Goal: Task Accomplishment & Management: Manage account settings

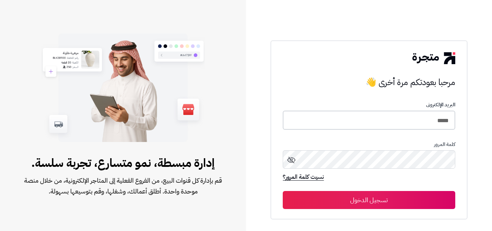
drag, startPoint x: 427, startPoint y: 121, endPoint x: 492, endPoint y: 131, distance: 64.9
click at [492, 131] on div "مرحبا بعودتكم مرة أخرى 👋 مرحبا بعودتكم مرة أخرى 👋 البريد الإلكترونى ***** كلمة …" at bounding box center [369, 115] width 246 height 231
type input "*****"
click at [283, 191] on button "تسجيل الدخول" at bounding box center [369, 200] width 172 height 18
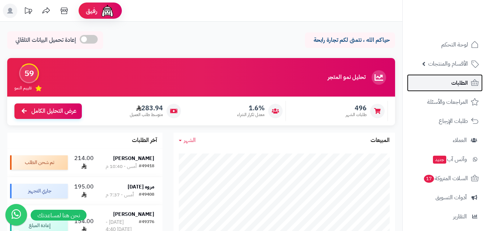
click at [461, 85] on span "الطلبات" at bounding box center [459, 83] width 17 height 10
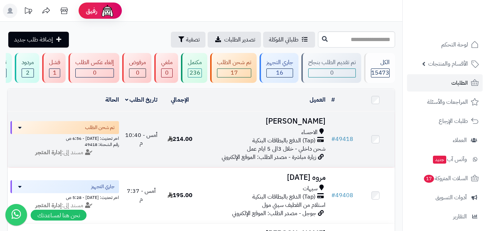
click at [301, 136] on span "الاحساء" at bounding box center [309, 132] width 16 height 8
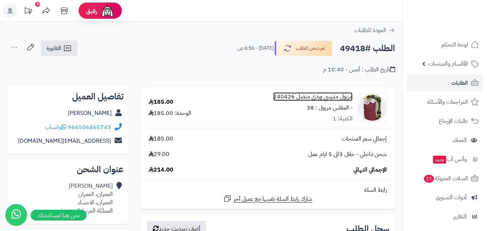
click at [327, 95] on link "مريول مدرسي وردي متصل 240426" at bounding box center [312, 97] width 79 height 8
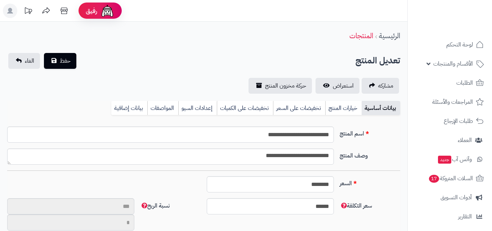
type input "**"
type input "**********"
type input "******"
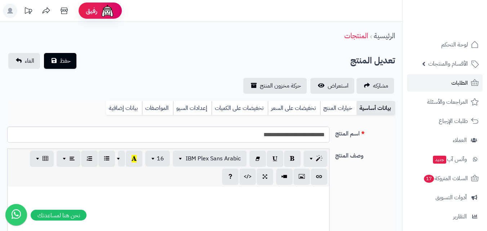
scroll to position [59, 0]
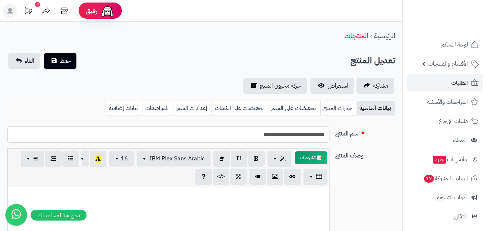
click at [335, 108] on link "خيارات المنتج" at bounding box center [338, 108] width 36 height 14
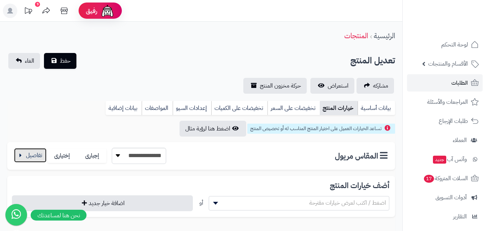
click at [38, 150] on button "button" at bounding box center [30, 155] width 32 height 14
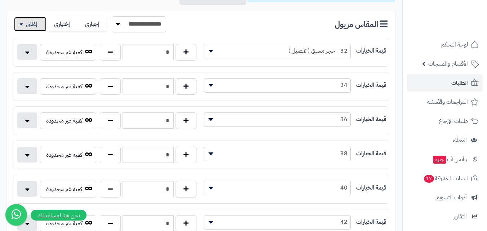
scroll to position [144, 0]
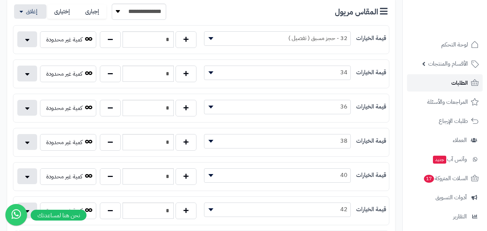
click at [440, 74] on link "الطلبات" at bounding box center [445, 82] width 76 height 17
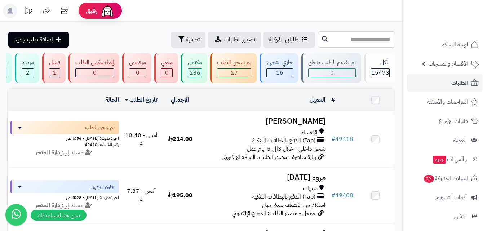
click at [366, 45] on input "text" at bounding box center [356, 39] width 77 height 16
type input "*****"
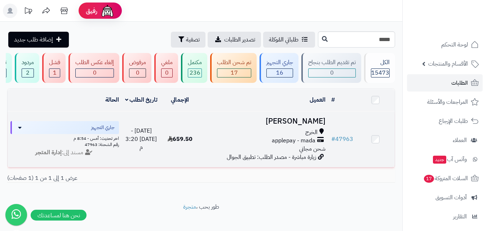
click at [274, 153] on div "الخرج applepay - mada شحن مجاني" at bounding box center [263, 140] width 123 height 25
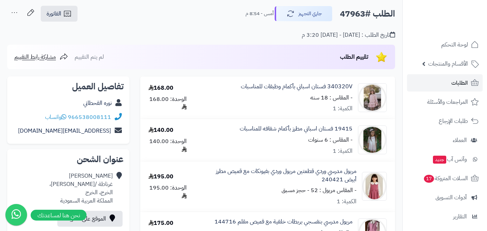
scroll to position [144, 0]
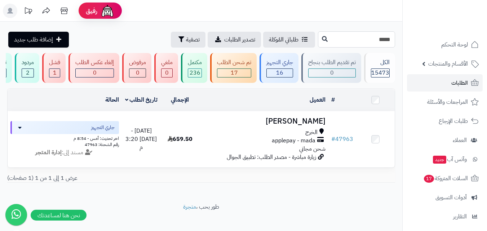
click at [378, 37] on input "*****" at bounding box center [356, 39] width 77 height 16
type input "*****"
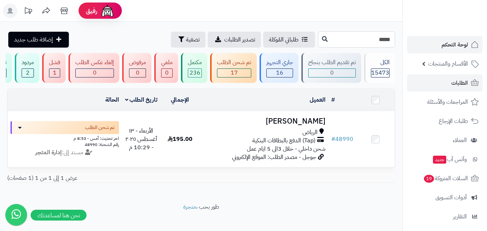
drag, startPoint x: 375, startPoint y: 38, endPoint x: 412, endPoint y: 40, distance: 36.4
click at [412, 40] on div "رفيق ! الطلبات معالجة مكتمل إرجاع المنتجات العملاء المتواجدون الان 20144 عملاء …" at bounding box center [243, 119] width 487 height 239
type input "*****"
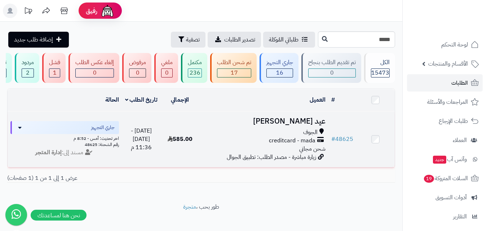
click at [296, 133] on div "الجوف" at bounding box center [263, 132] width 123 height 8
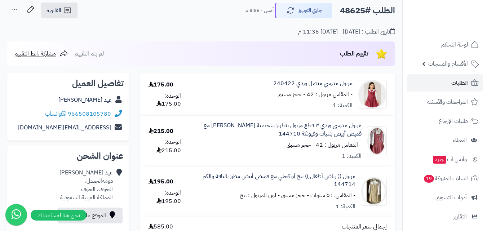
scroll to position [108, 0]
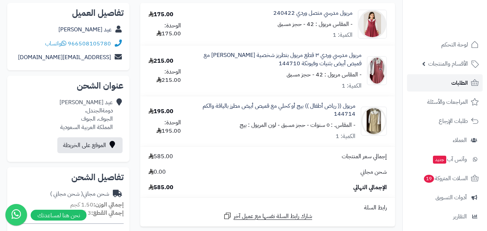
click at [427, 77] on link "الطلبات" at bounding box center [445, 82] width 76 height 17
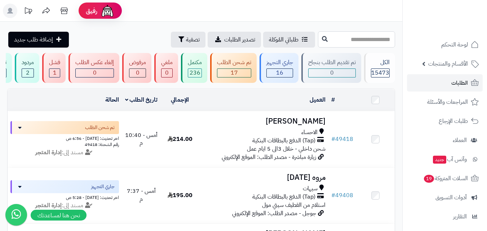
click at [375, 40] on input "text" at bounding box center [356, 39] width 77 height 16
type input "*****"
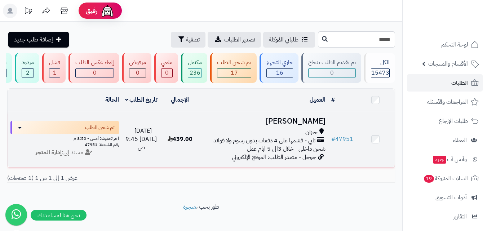
click at [285, 160] on span "جوجل - مصدر الطلب: الموقع الإلكتروني" at bounding box center [274, 157] width 84 height 9
click at [286, 145] on span "تابي - قسّمها على 4 دفعات بدون رسوم ولا فوائد" at bounding box center [264, 140] width 102 height 8
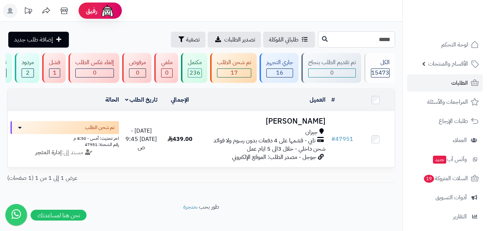
drag, startPoint x: 359, startPoint y: 41, endPoint x: 443, endPoint y: 34, distance: 83.8
click at [441, 34] on div "رفيق ! الطلبات معالجة مكتمل إرجاع المنتجات العملاء المتواجدون الان 20144 عملاء …" at bounding box center [243, 119] width 487 height 239
type input "*****"
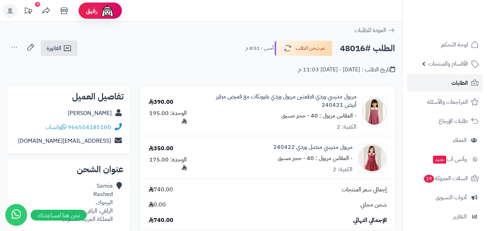
click at [437, 75] on link "الطلبات" at bounding box center [445, 82] width 76 height 17
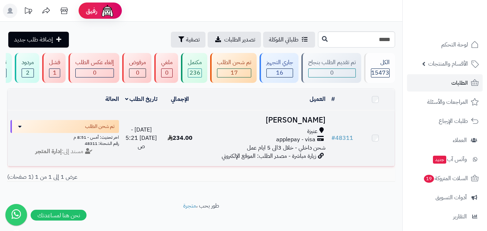
drag, startPoint x: 0, startPoint y: 0, endPoint x: 309, endPoint y: 133, distance: 335.9
click at [309, 133] on span "عنيزة" at bounding box center [312, 131] width 10 height 8
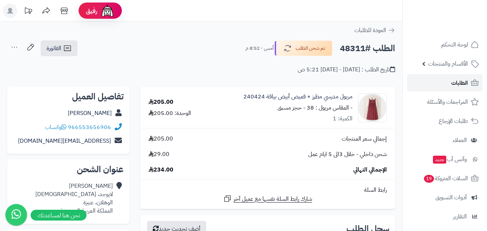
click at [420, 86] on link "الطلبات" at bounding box center [445, 82] width 76 height 17
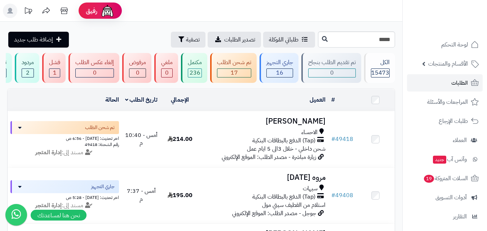
type input "*****"
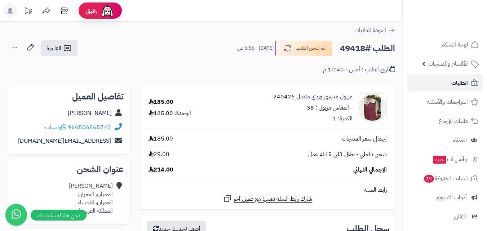
click at [447, 85] on link "الطلبات" at bounding box center [445, 82] width 76 height 17
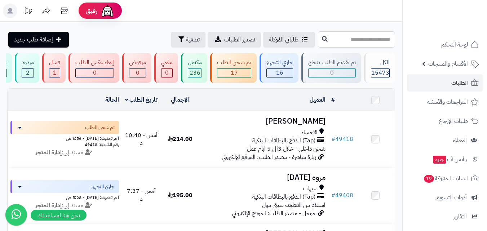
click at [281, 68] on span "16" at bounding box center [279, 72] width 7 height 9
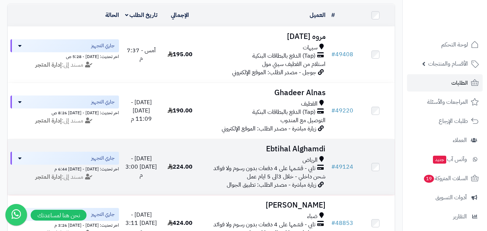
scroll to position [144, 0]
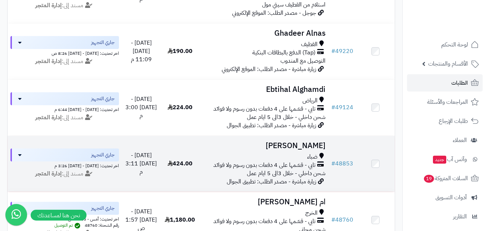
click at [300, 160] on div "ضباء" at bounding box center [263, 157] width 123 height 8
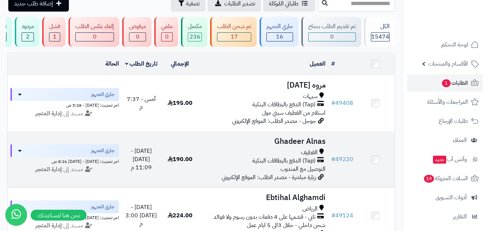
scroll to position [72, 0]
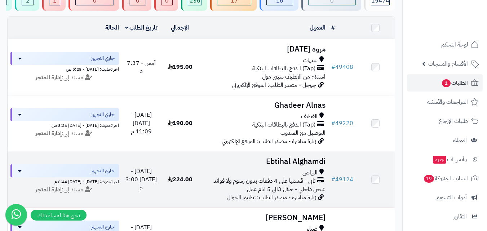
click at [292, 177] on div "الرياض" at bounding box center [263, 173] width 123 height 8
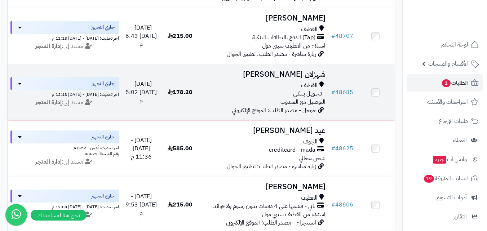
scroll to position [396, 0]
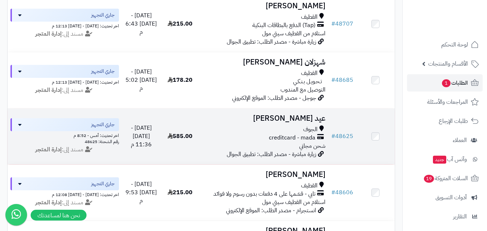
click at [299, 129] on td "عيد السليمان الجوف creditcard - mada شحن مجاني زيارة مباشرة - مصدر الطلب: تطبيق…" at bounding box center [263, 136] width 129 height 56
click at [292, 133] on div "الجوف" at bounding box center [263, 129] width 123 height 8
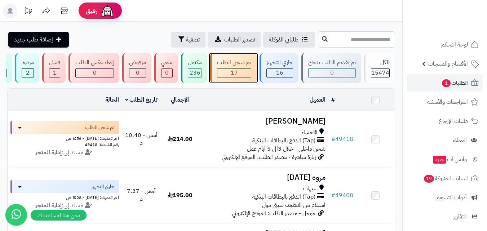
click at [242, 72] on div "17" at bounding box center [233, 73] width 33 height 8
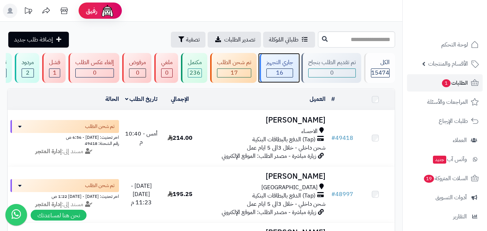
click at [287, 71] on div "16" at bounding box center [280, 73] width 26 height 8
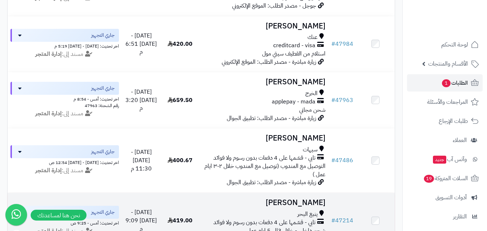
scroll to position [760, 0]
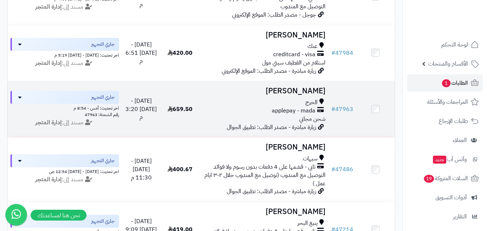
click at [320, 112] on icon at bounding box center [320, 111] width 6 height 8
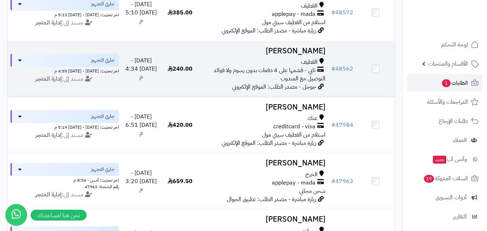
scroll to position [652, 0]
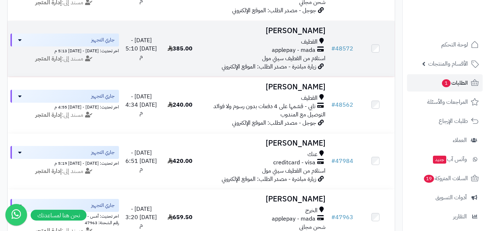
click at [296, 63] on span "استلام من القطيف سيتي مول" at bounding box center [293, 58] width 63 height 9
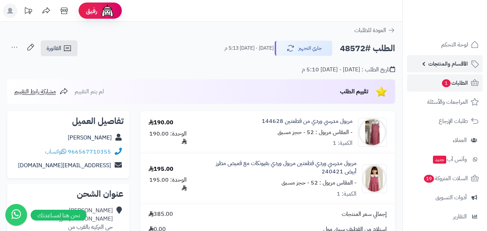
click at [463, 70] on link "الأقسام والمنتجات" at bounding box center [445, 63] width 76 height 17
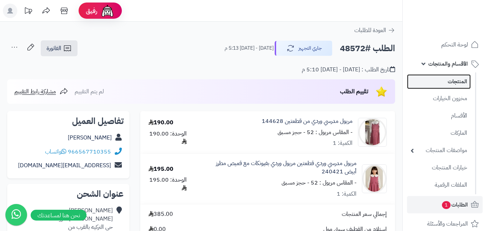
click at [454, 81] on link "المنتجات" at bounding box center [439, 81] width 64 height 15
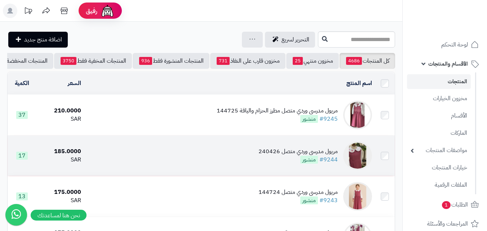
click at [264, 156] on div "مريول مدرسي وردي متصل 240426" at bounding box center [297, 151] width 79 height 8
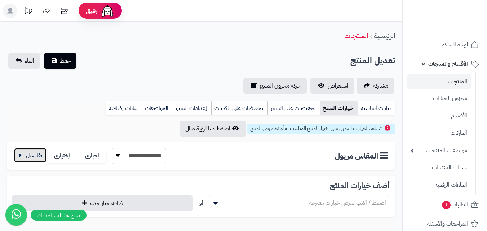
click at [27, 159] on button "button" at bounding box center [30, 155] width 32 height 14
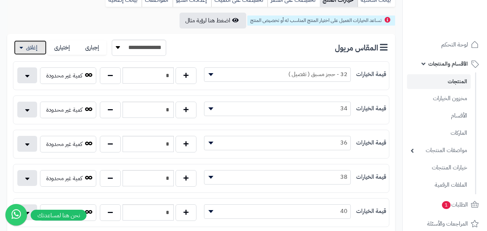
scroll to position [144, 0]
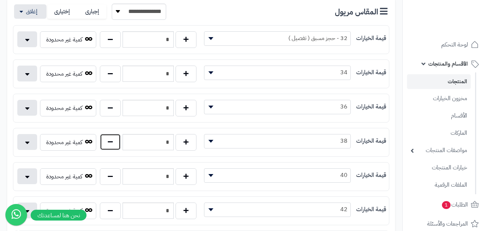
click at [107, 142] on button "button" at bounding box center [110, 142] width 21 height 17
type input "*"
click at [111, 80] on button "button" at bounding box center [110, 73] width 21 height 17
type input "*"
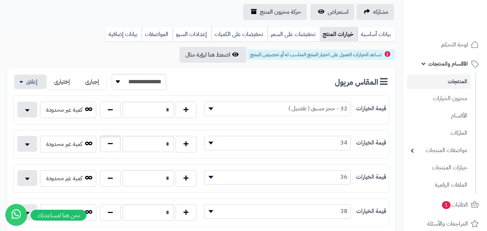
scroll to position [0, 0]
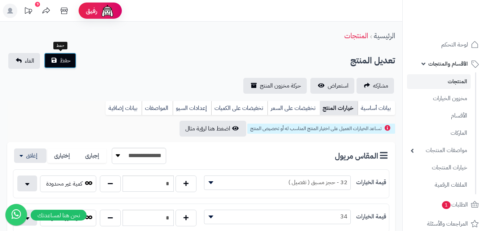
click at [66, 57] on span "حفظ" at bounding box center [65, 60] width 11 height 9
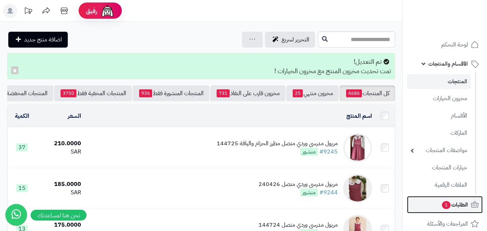
click at [464, 204] on span "الطلبات 1" at bounding box center [454, 205] width 27 height 10
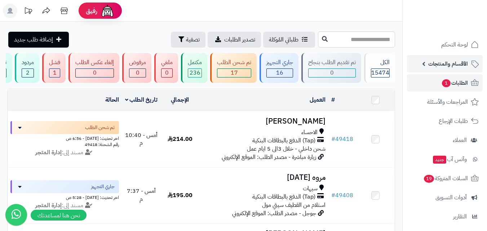
click at [458, 57] on link "الأقسام والمنتجات" at bounding box center [445, 63] width 76 height 17
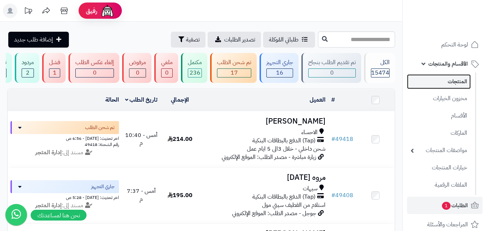
click at [454, 80] on link "المنتجات" at bounding box center [439, 81] width 64 height 15
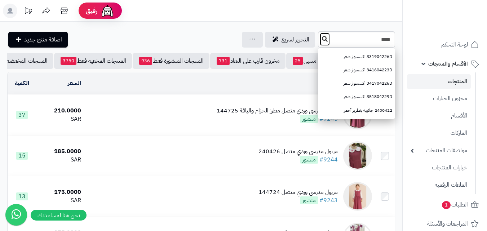
drag, startPoint x: 282, startPoint y: 37, endPoint x: 281, endPoint y: 46, distance: 9.0
click at [318, 46] on div "**** 331904226D اكسسوار شعر 341604223D اكسسوار شعر 341704226D اكسسوار شعر 35180…" at bounding box center [356, 39] width 77 height 16
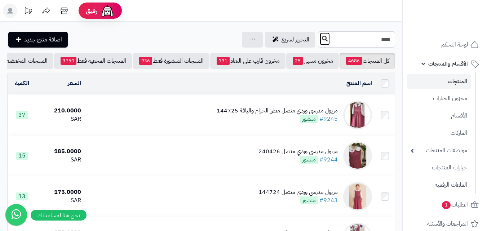
click at [322, 38] on icon at bounding box center [325, 39] width 6 height 6
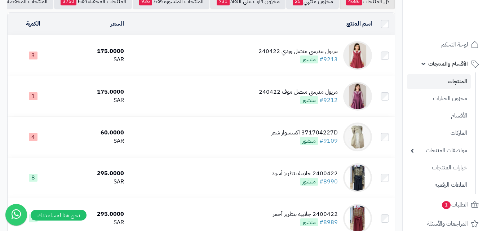
scroll to position [72, 0]
